Goal: Find specific page/section

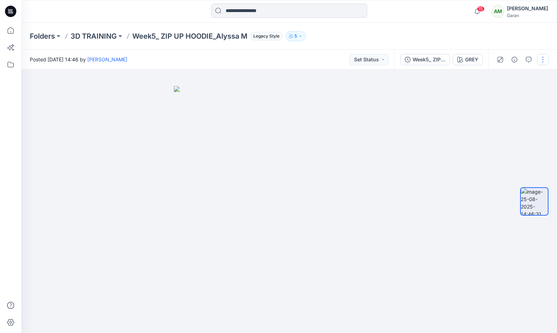
click at [543, 58] on button "button" at bounding box center [542, 59] width 11 height 11
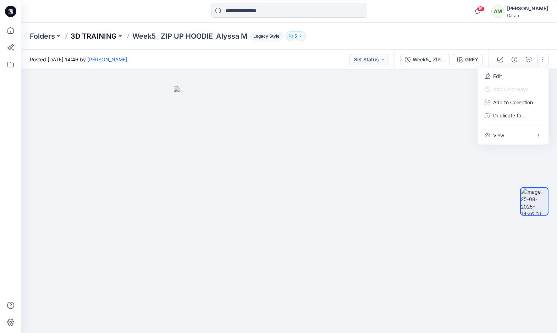
click at [99, 38] on p "3D TRAINING" at bounding box center [94, 36] width 46 height 10
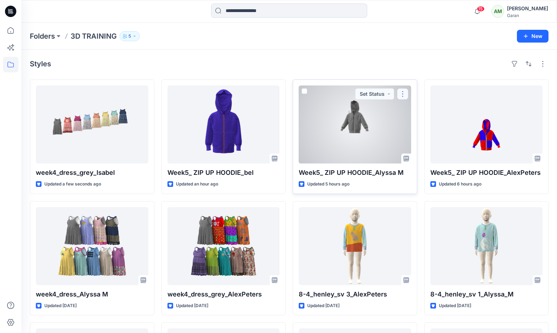
click at [403, 96] on button "button" at bounding box center [402, 93] width 11 height 11
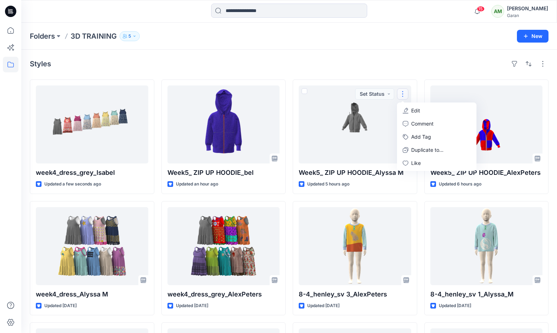
click at [414, 71] on div "Styles week4_dress_grey_Isabel Updated a few seconds ago week4_dress_Alyssa M U…" at bounding box center [289, 260] width 536 height 421
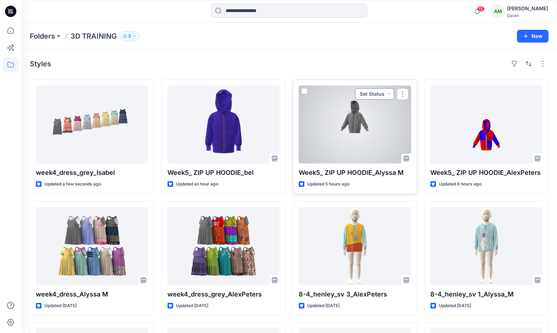
click at [388, 94] on button "Set Status" at bounding box center [374, 93] width 39 height 11
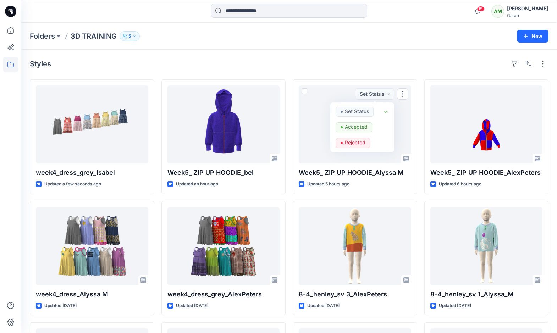
click at [406, 73] on div "Styles week4_dress_grey_Isabel Updated a few seconds ago week4_dress_Alyssa M U…" at bounding box center [289, 308] width 536 height 517
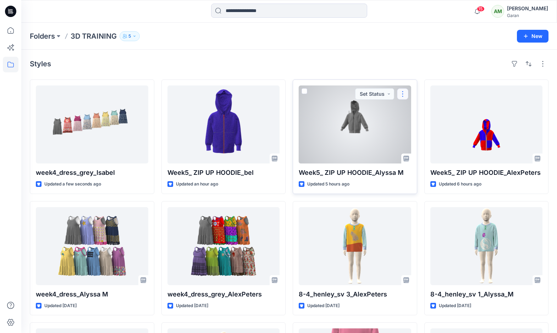
click at [404, 93] on button "button" at bounding box center [402, 93] width 11 height 11
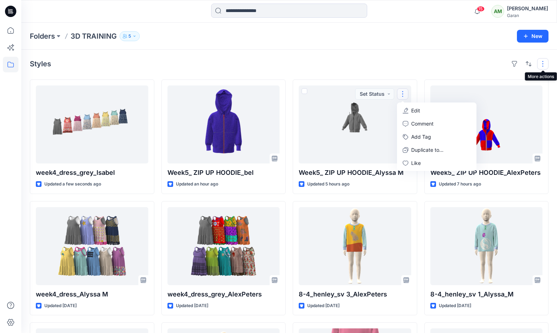
click at [544, 64] on button "button" at bounding box center [542, 63] width 11 height 11
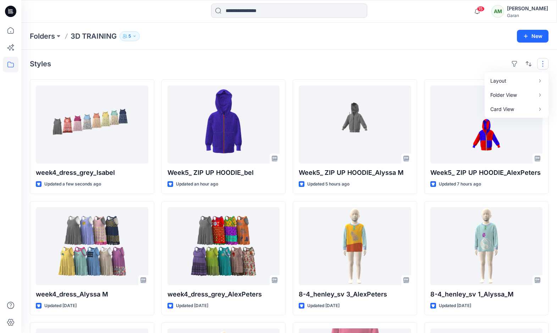
click at [377, 63] on div "Styles Layout Grid Large Grid Folder View Compact Card Card View Card Info Tags" at bounding box center [289, 63] width 519 height 11
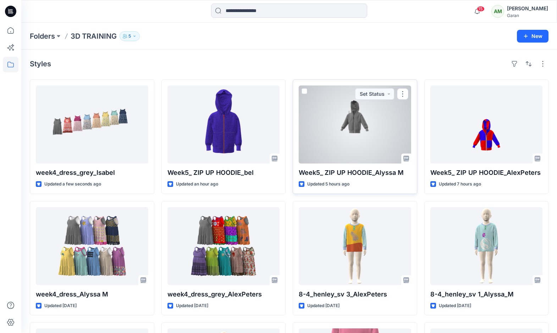
click at [369, 115] on div at bounding box center [355, 124] width 112 height 78
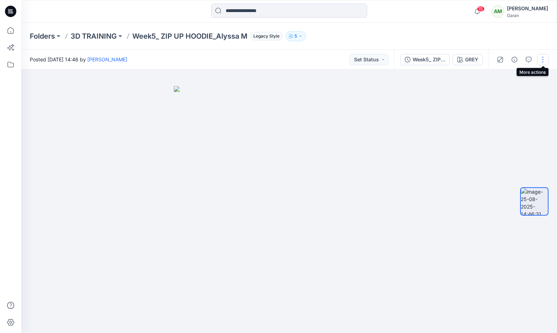
click at [543, 59] on button "button" at bounding box center [542, 59] width 11 height 11
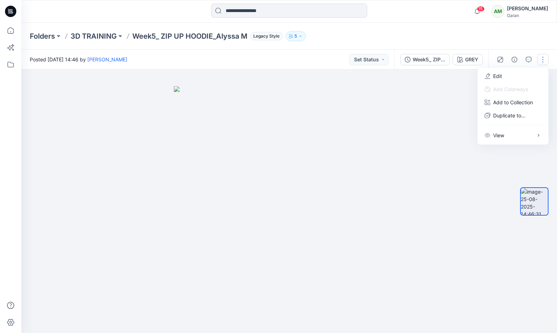
click at [459, 37] on div "Folders 3D TRAINING Week5_ ZIP UP HOODIE_Alyssa M Legacy Style 5" at bounding box center [261, 36] width 463 height 10
